Goal: Check status: Check status

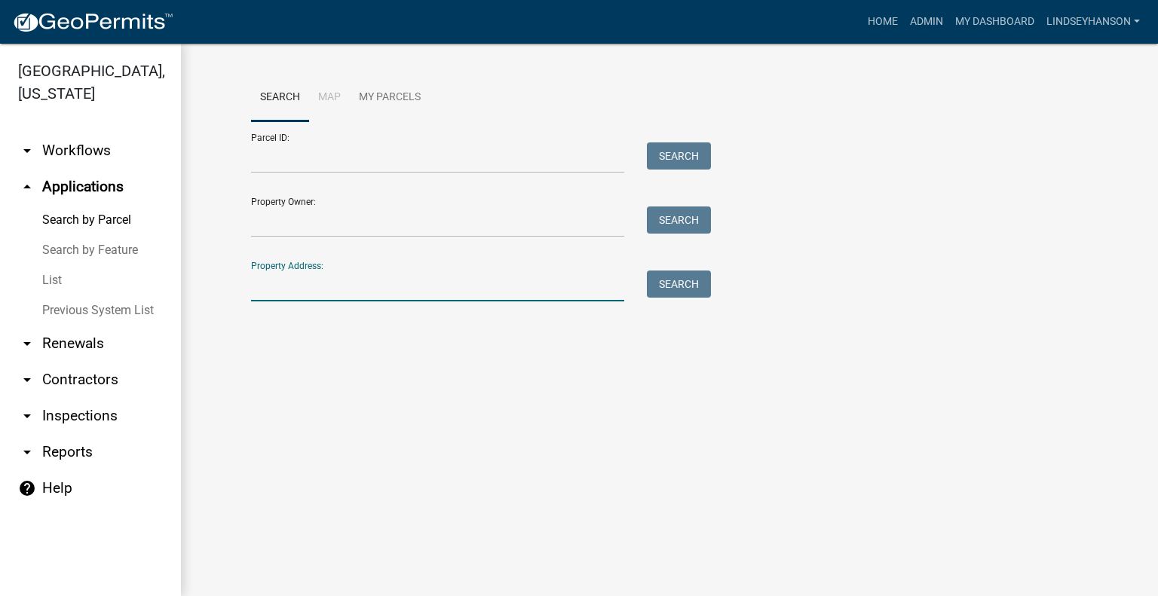
click at [299, 289] on input "Property Address:" at bounding box center [437, 286] width 373 height 31
click at [299, 151] on input "Parcel ID:" at bounding box center [437, 157] width 373 height 31
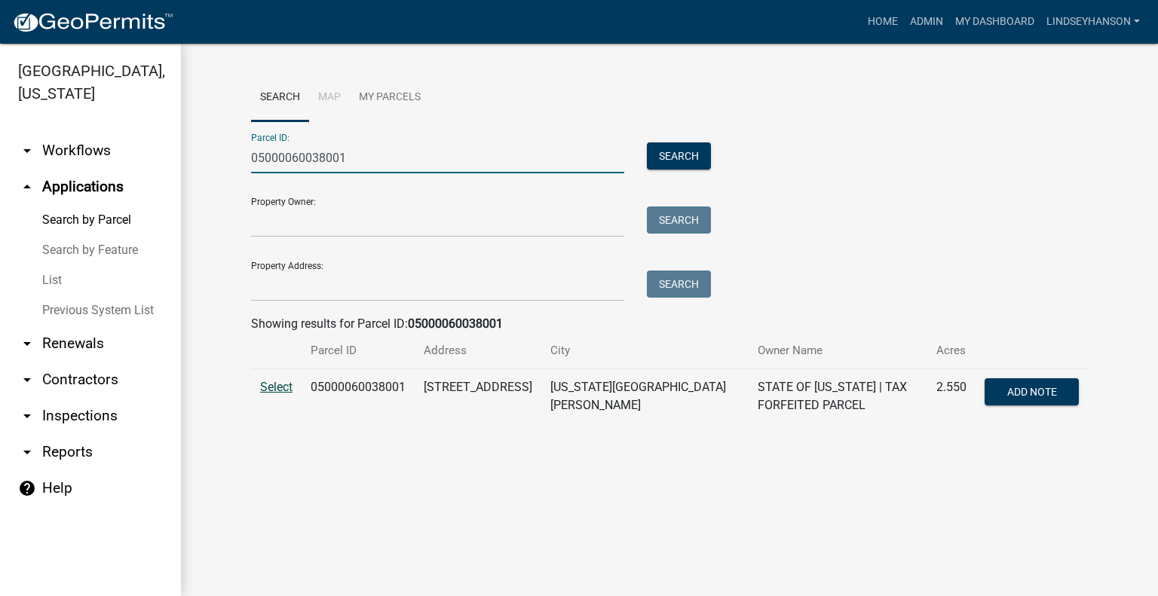
type input "05000060038001"
click at [283, 381] on span "Select" at bounding box center [276, 387] width 32 height 14
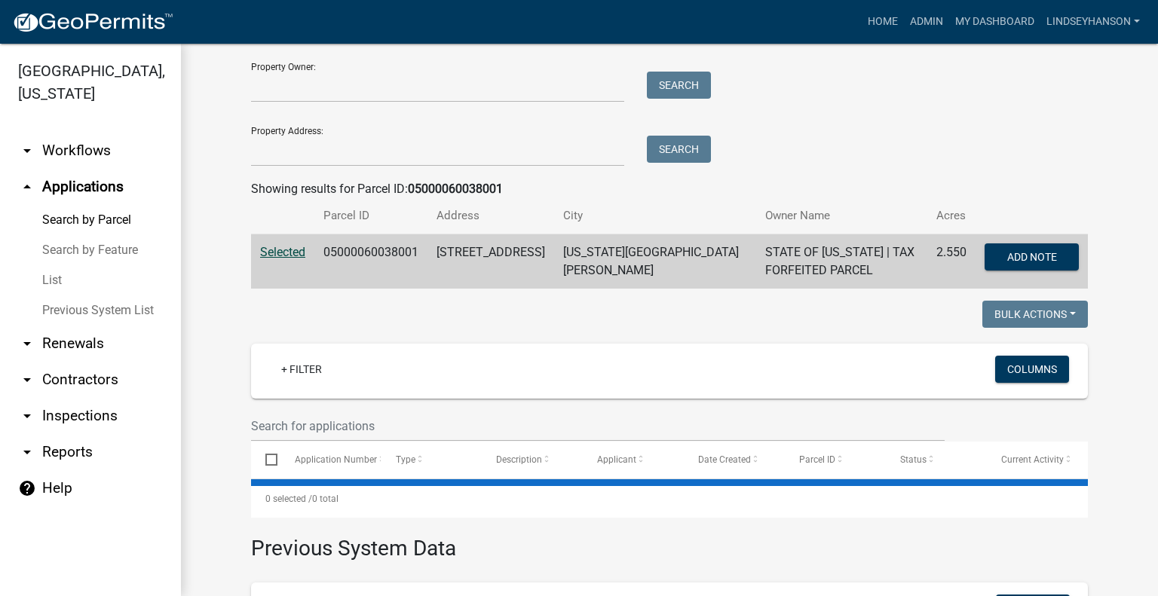
scroll to position [151, 0]
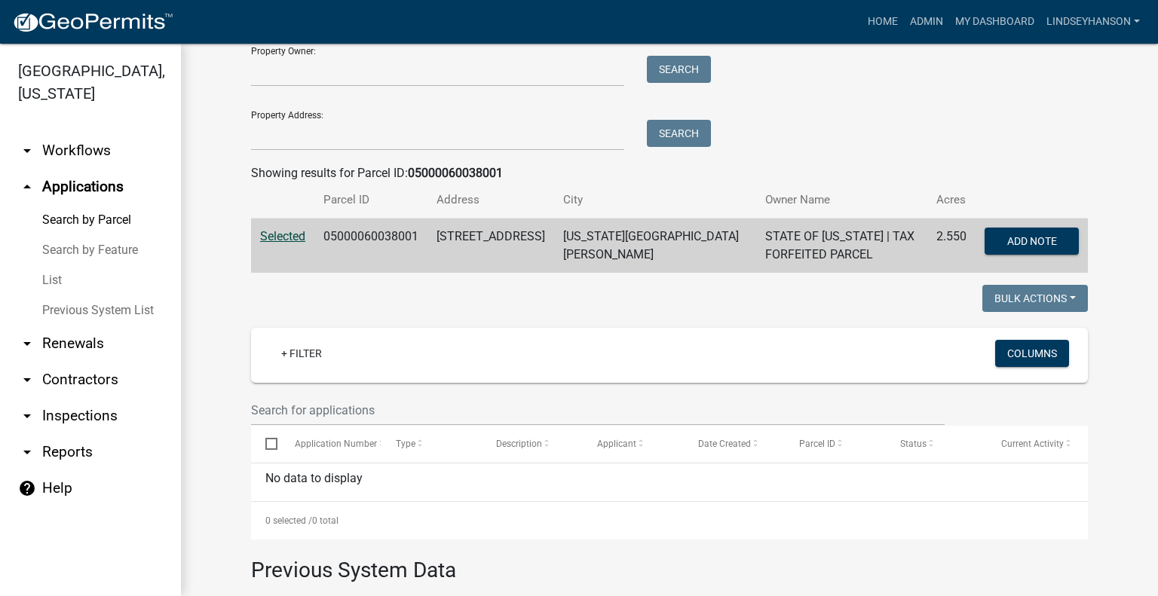
click at [355, 238] on td "05000060038001" at bounding box center [370, 246] width 113 height 55
copy td "05000060038001"
click at [95, 153] on link "arrow_drop_down Workflows" at bounding box center [90, 151] width 181 height 36
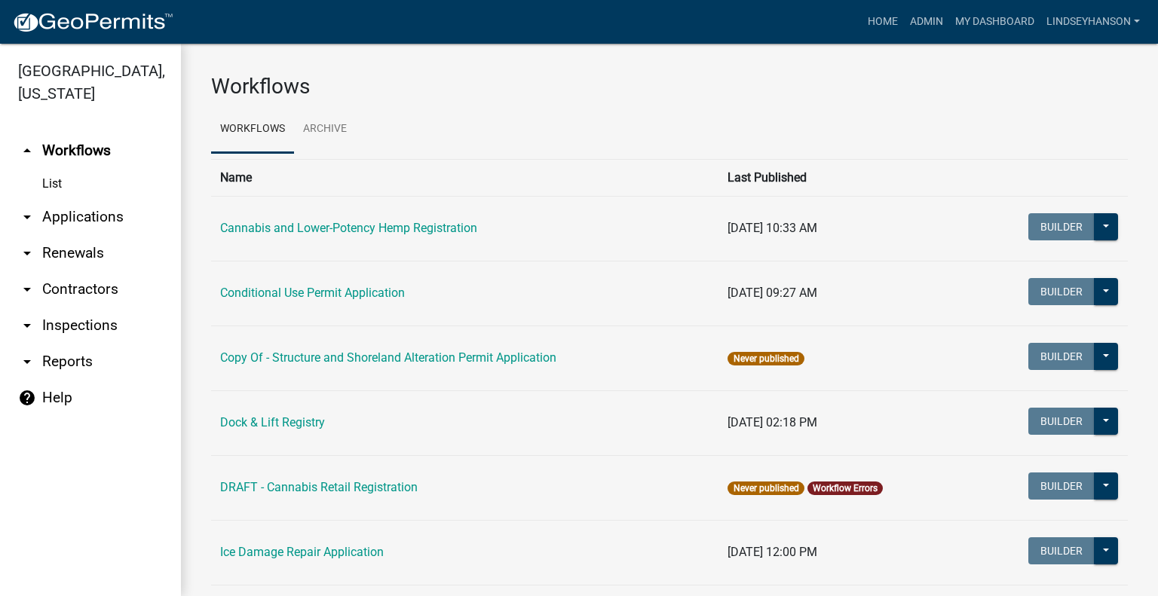
click at [96, 213] on link "arrow_drop_down Applications" at bounding box center [90, 217] width 181 height 36
